Goal: Find specific page/section: Find specific page/section

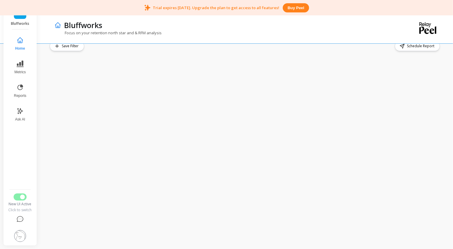
click at [20, 46] on span "Home" at bounding box center [20, 48] width 10 height 5
click at [22, 66] on icon at bounding box center [20, 63] width 7 height 7
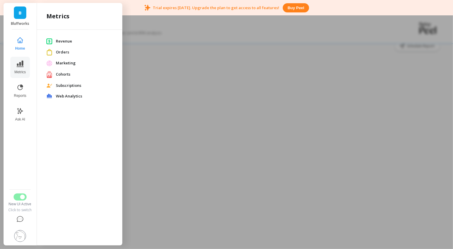
click at [69, 64] on span "Marketing" at bounding box center [84, 63] width 57 height 6
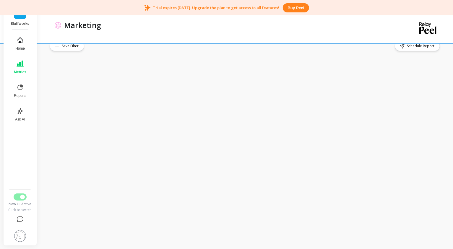
click at [24, 43] on button "Home" at bounding box center [19, 43] width 19 height 21
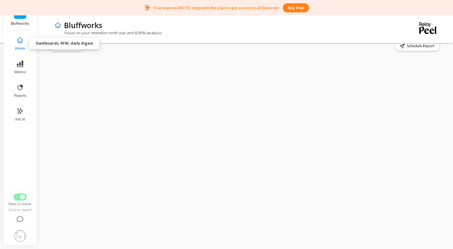
click at [19, 40] on icon at bounding box center [20, 40] width 7 height 7
click at [22, 66] on icon at bounding box center [20, 63] width 7 height 7
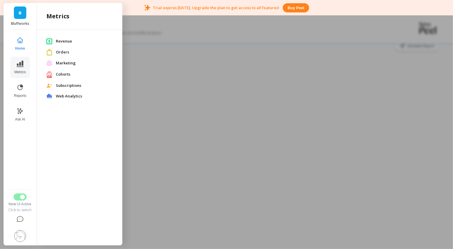
click at [72, 62] on span "Marketing" at bounding box center [84, 63] width 57 height 6
